Goal: Information Seeking & Learning: Learn about a topic

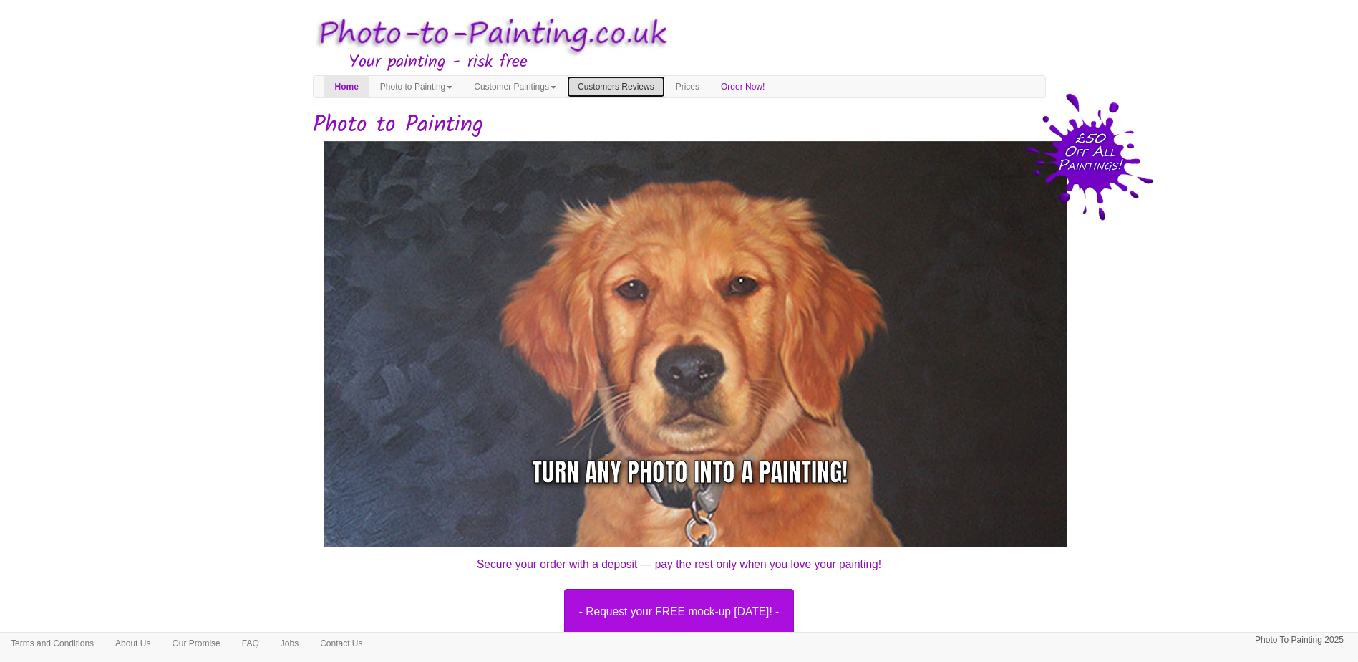
click at [662, 90] on link "Customers Reviews" at bounding box center [616, 86] width 98 height 21
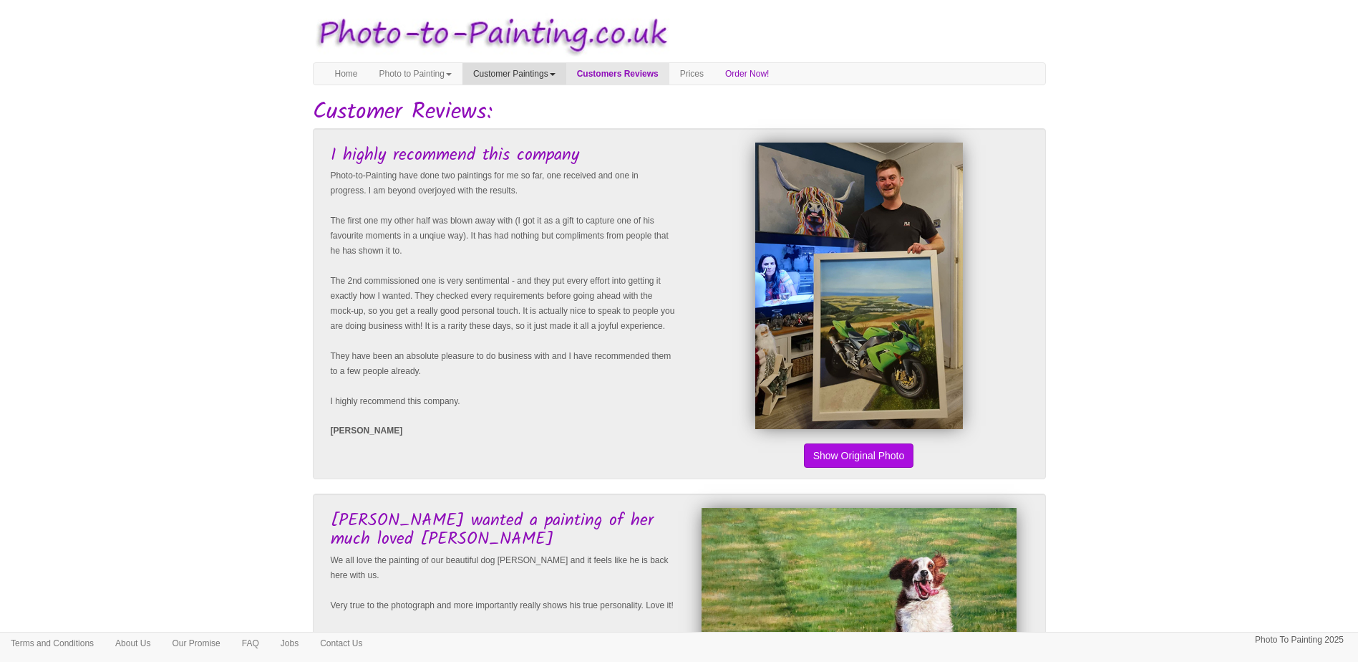
click at [554, 76] on link "Customer Paintings" at bounding box center [515, 73] width 104 height 21
click at [342, 69] on link "Home" at bounding box center [346, 73] width 44 height 21
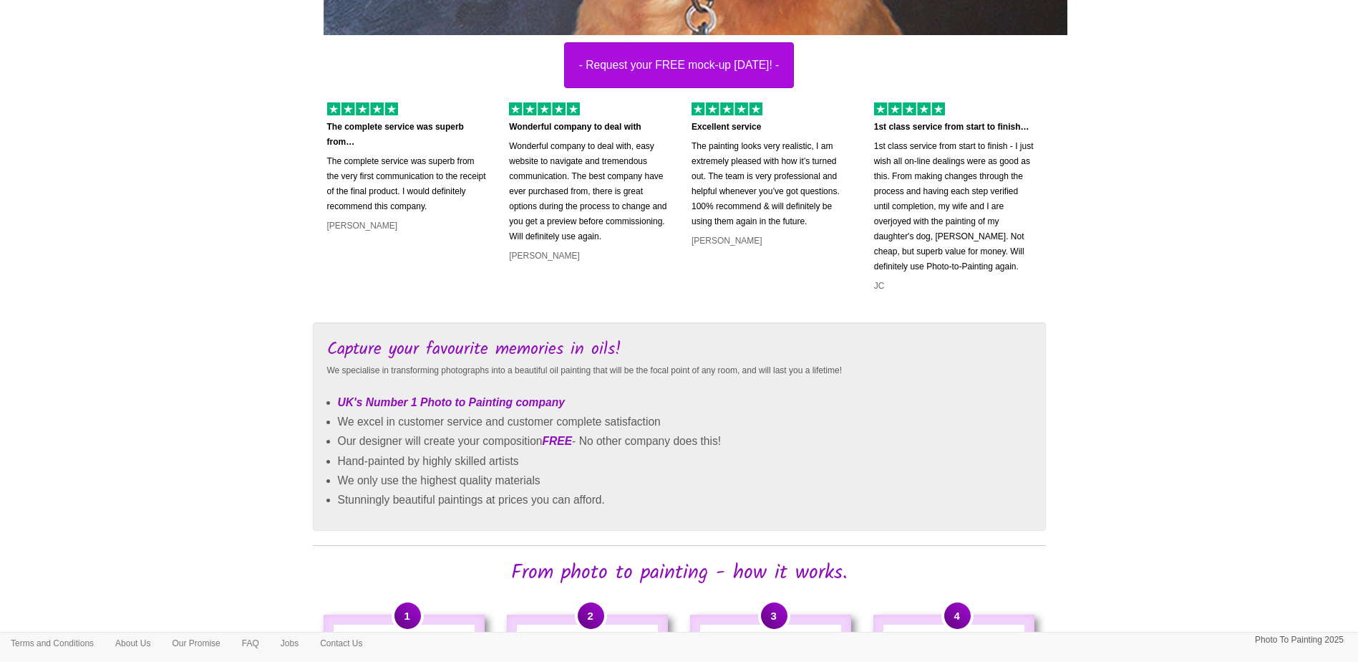
scroll to position [501, 0]
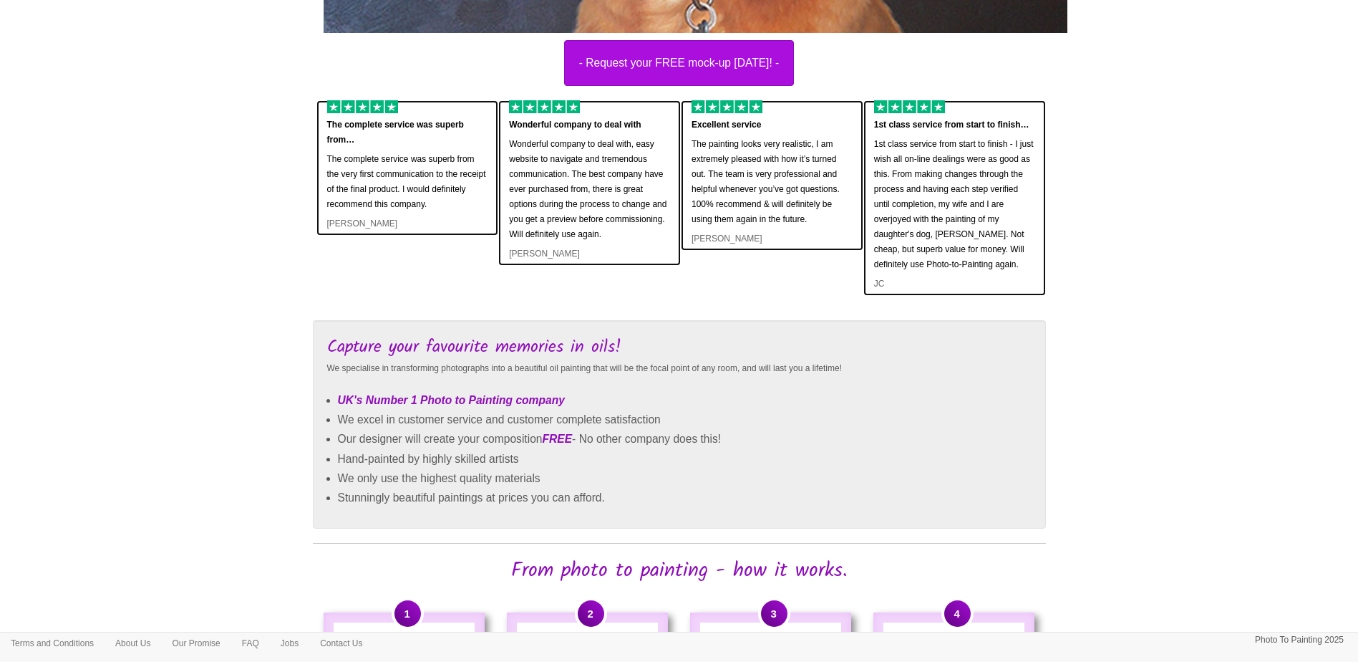
click at [702, 160] on p "The painting looks very realistic, I am extremely pleased with how it’s turned …" at bounding box center [772, 182] width 161 height 90
